Goal: Check status: Check status

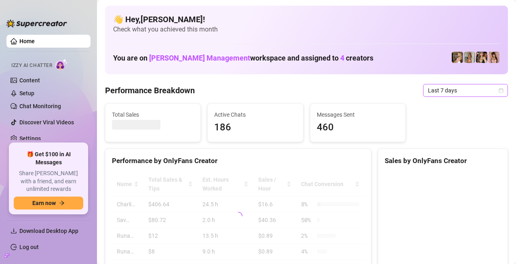
click at [499, 91] on icon "calendar" at bounding box center [501, 90] width 5 height 5
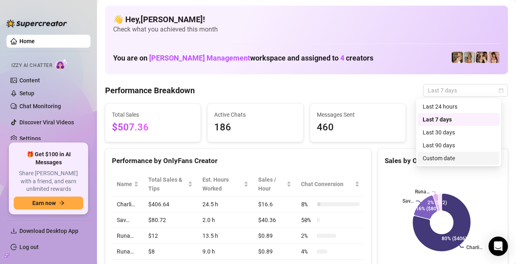
click at [451, 157] on div "Custom date" at bounding box center [459, 158] width 72 height 9
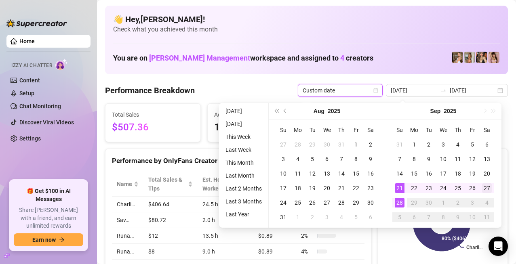
type input "[DATE]"
click at [486, 186] on div "27" at bounding box center [487, 189] width 10 height 10
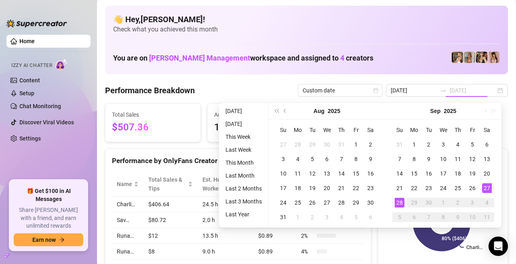
click at [399, 203] on div "28" at bounding box center [400, 203] width 10 height 10
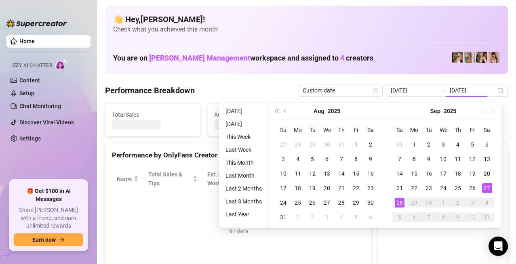
type input "[DATE]"
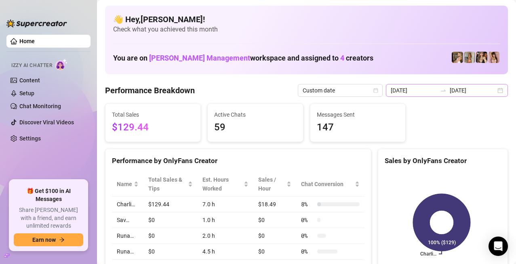
click at [493, 89] on div "[DATE] [DATE]" at bounding box center [447, 90] width 122 height 13
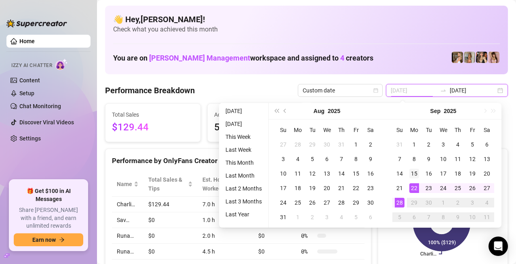
type input "[DATE]"
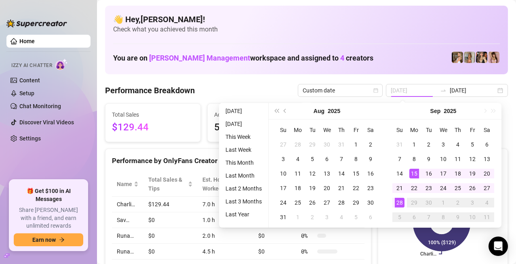
click at [415, 171] on div "15" at bounding box center [414, 174] width 10 height 10
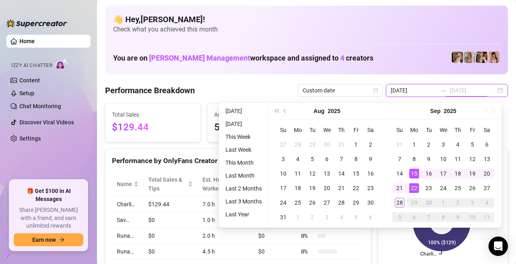
type input "[DATE]"
click at [399, 200] on div "28" at bounding box center [400, 203] width 10 height 10
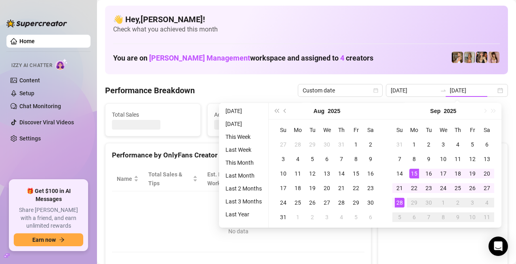
type input "[DATE]"
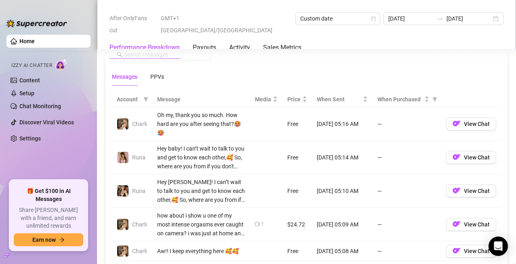
scroll to position [728, 0]
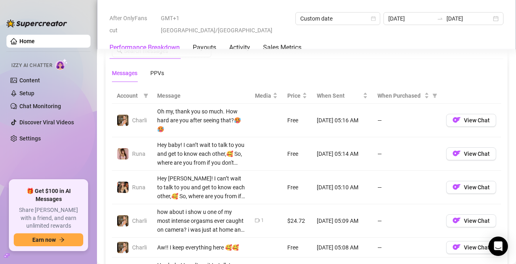
click at [162, 112] on div "Oh my, thank you so much. How hard are you after seeing that?🥵🥵" at bounding box center [201, 120] width 88 height 27
